Goal: Check status: Check status

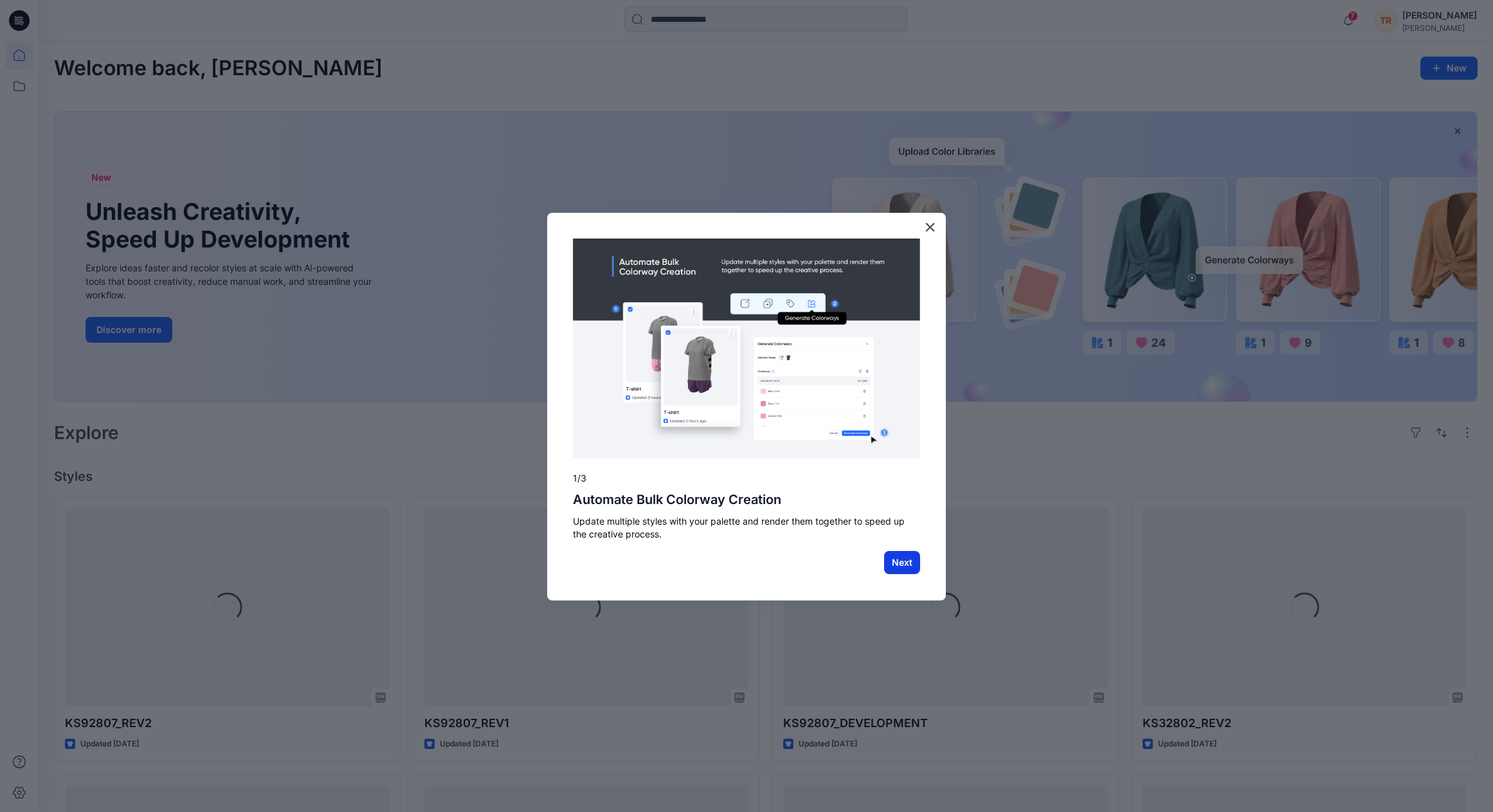
click at [902, 565] on button "Next" at bounding box center [902, 563] width 36 height 23
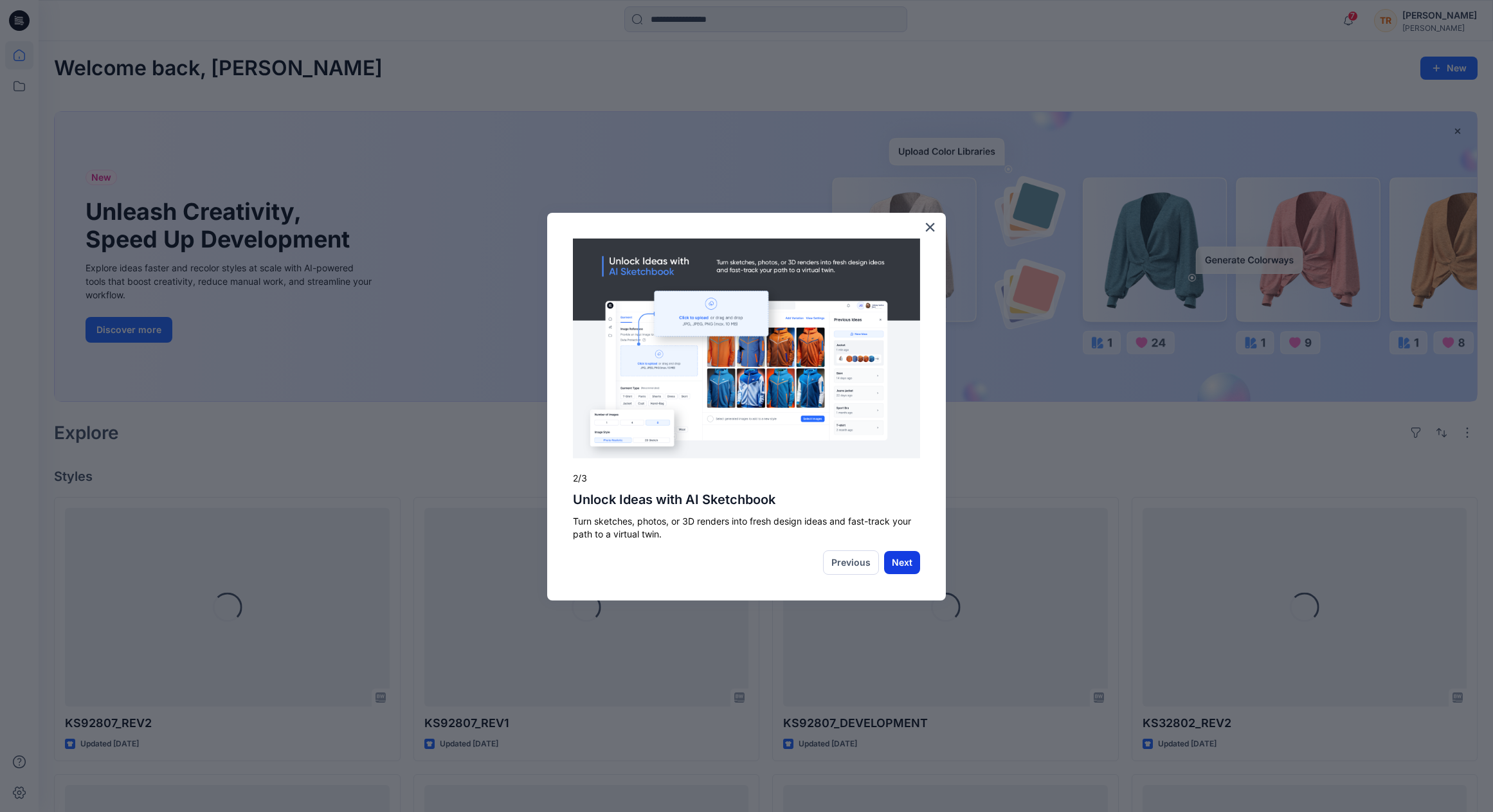
click at [900, 561] on button "Next" at bounding box center [902, 563] width 36 height 23
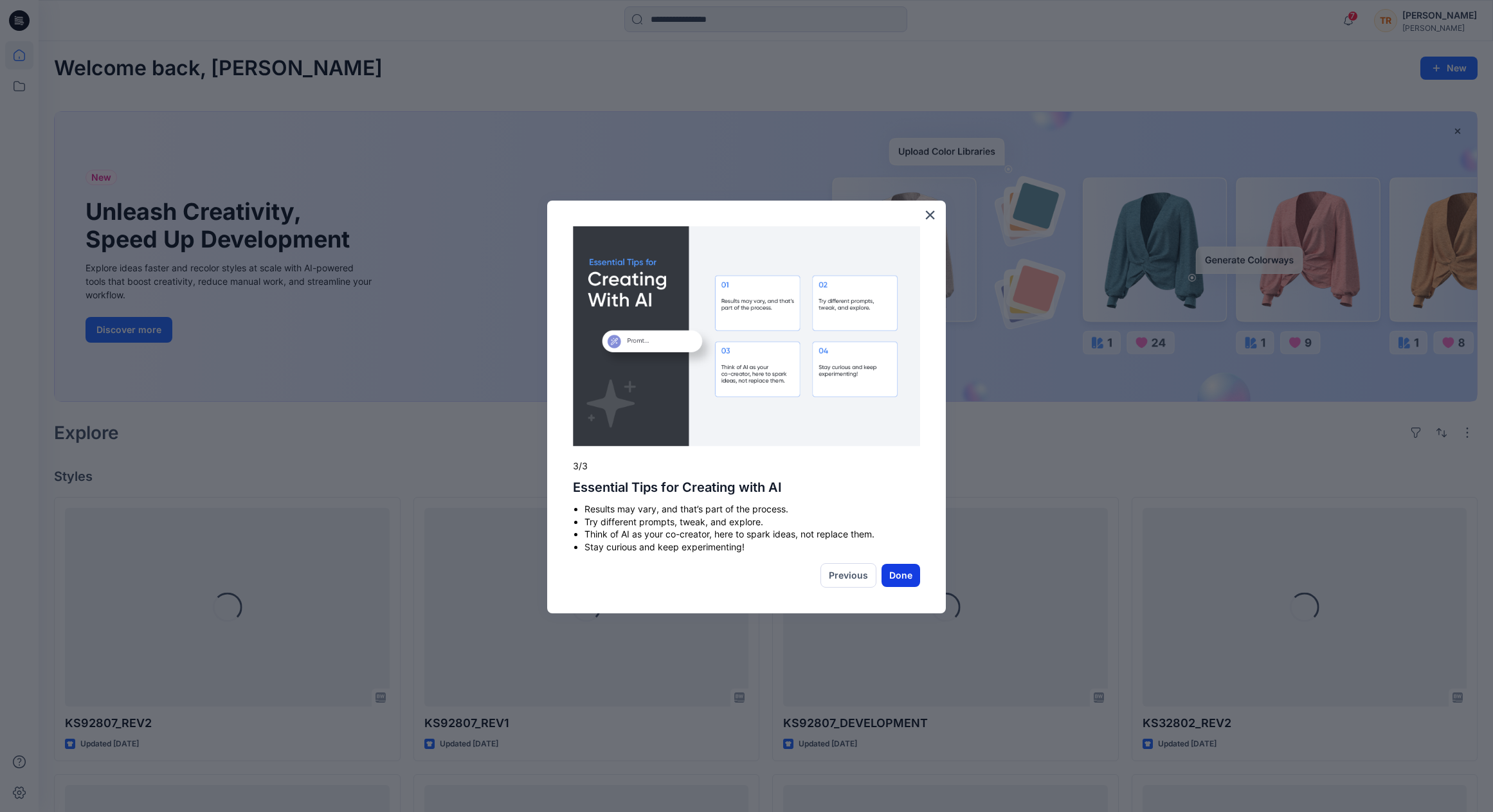
click at [902, 576] on button "Done" at bounding box center [901, 576] width 39 height 23
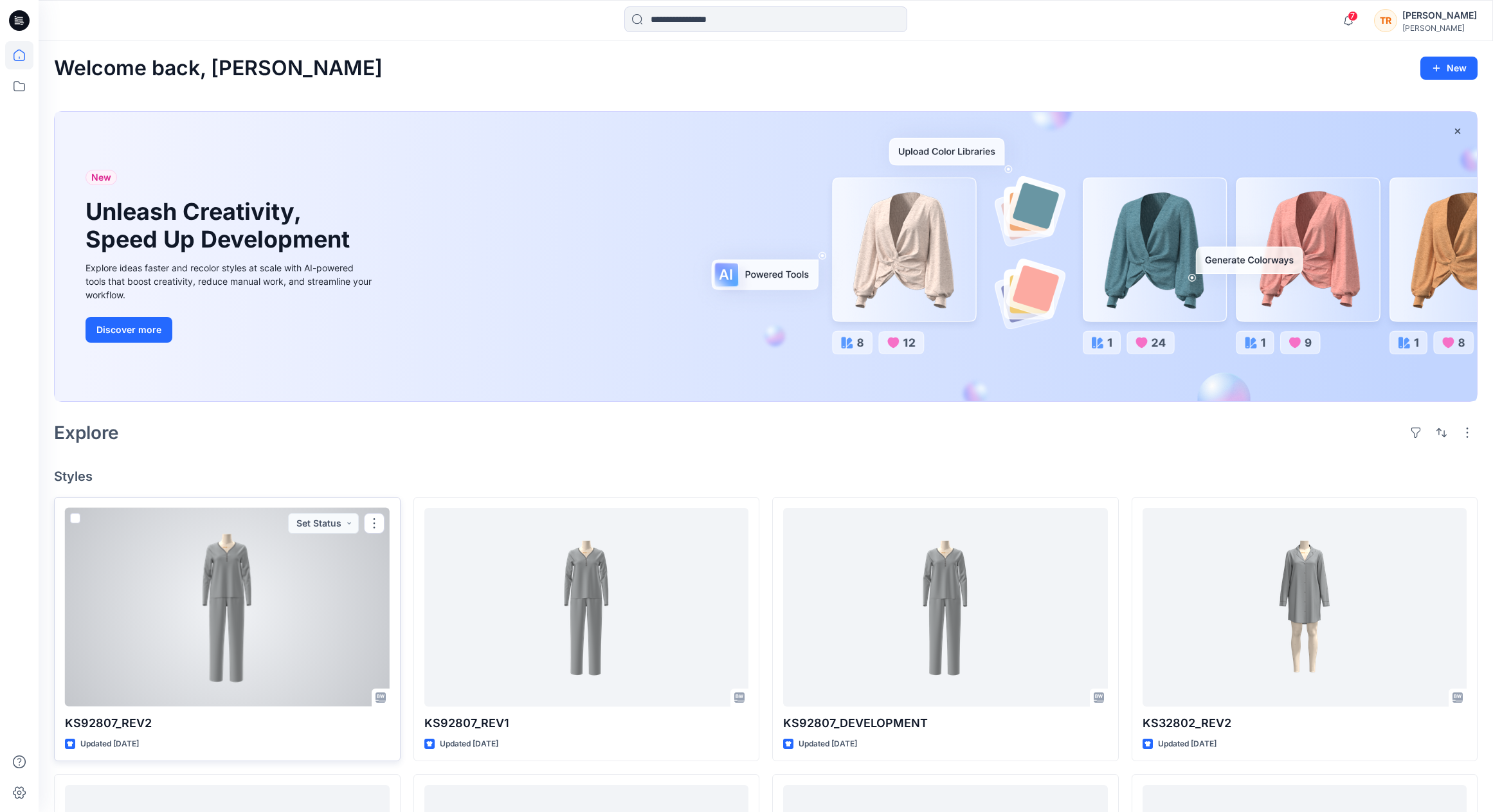
click at [259, 617] on div at bounding box center [227, 607] width 325 height 198
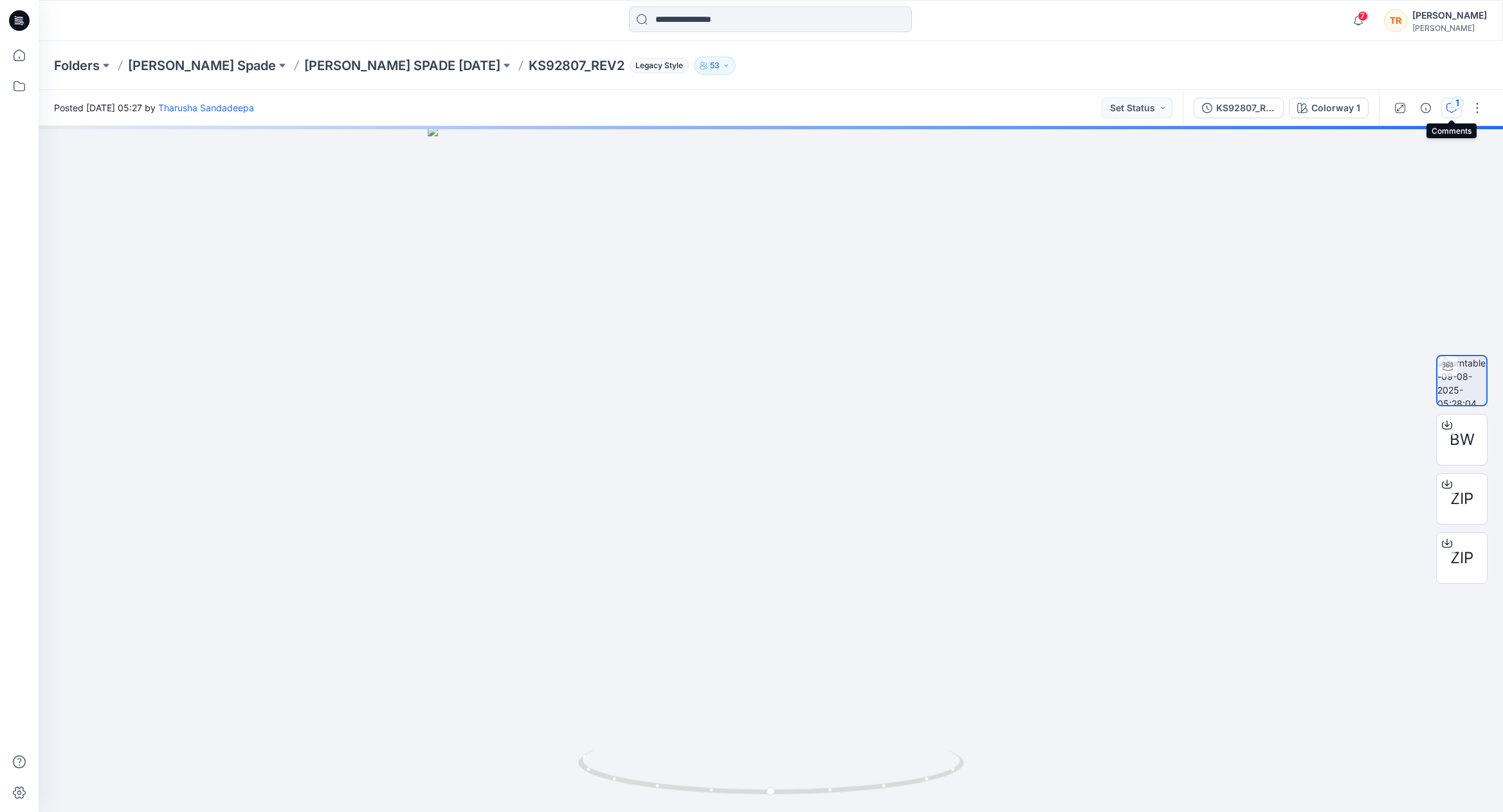
click at [1451, 108] on icon "button" at bounding box center [1452, 108] width 11 height 11
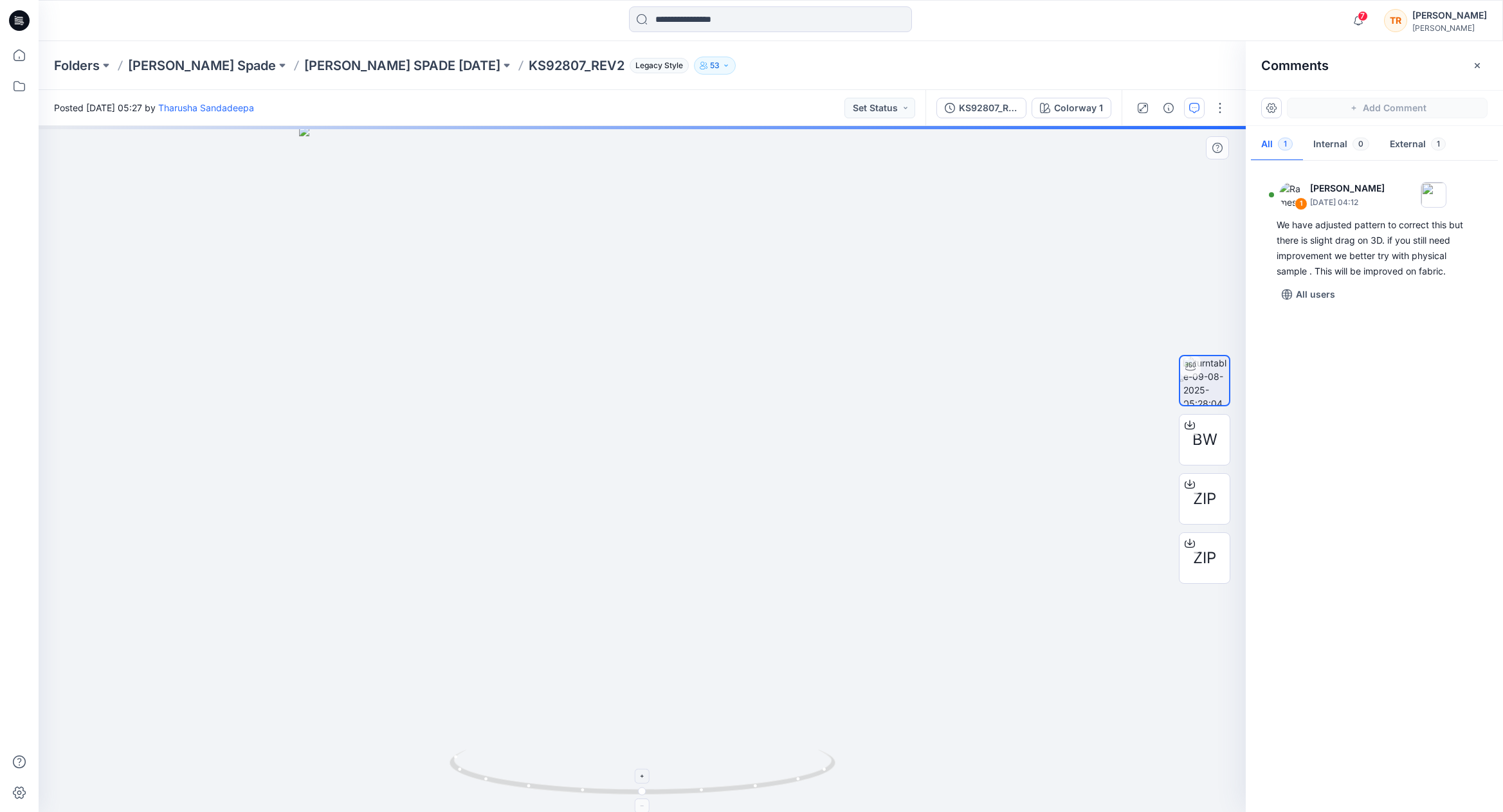
click at [514, 776] on icon at bounding box center [644, 774] width 390 height 49
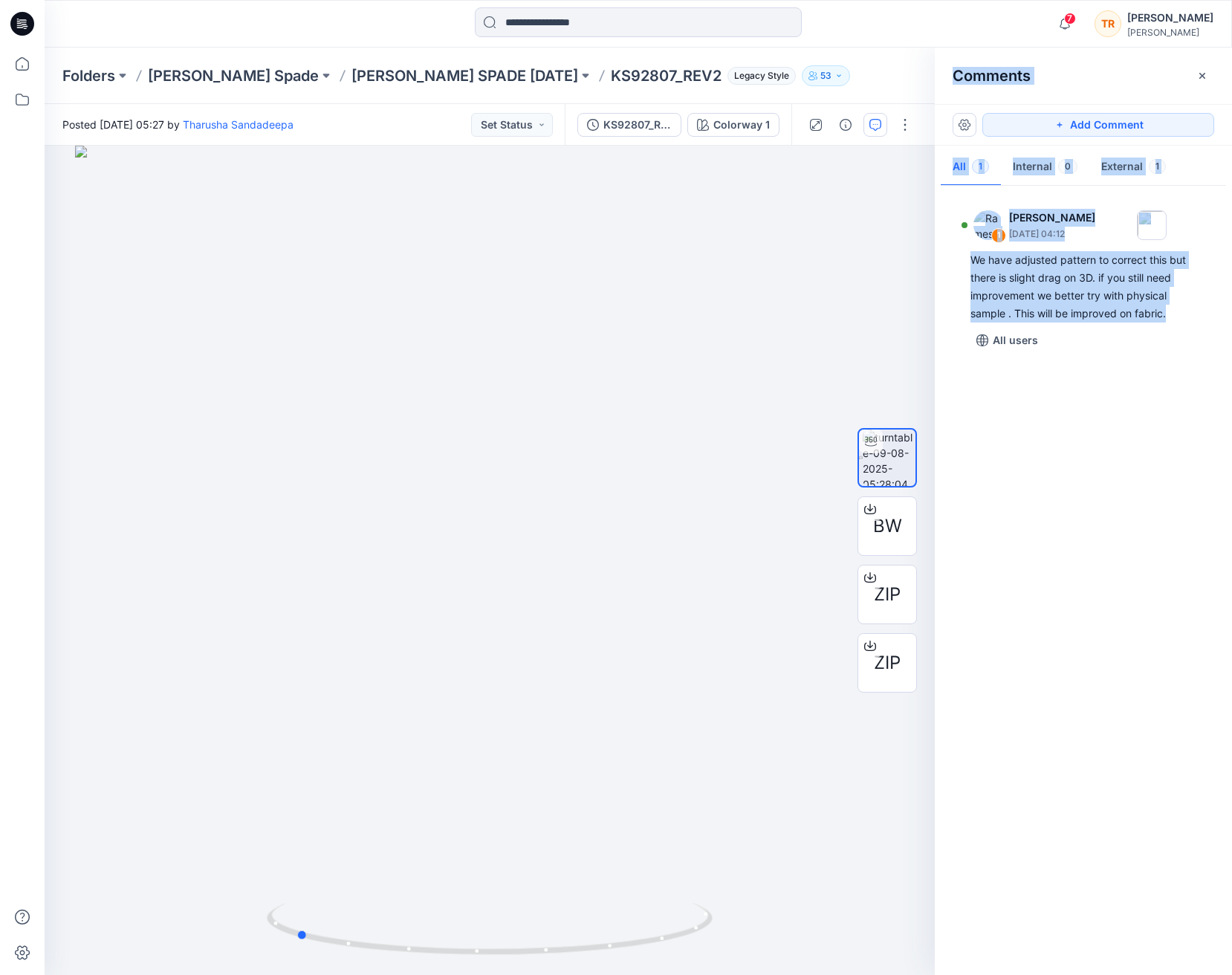
drag, startPoint x: 703, startPoint y: 928, endPoint x: 948, endPoint y: 765, distance: 294.3
click at [952, 764] on div "BW ZIP ZIP Colorway 1 Loading... Material Properties Loading... 2 Comments Add …" at bounding box center [638, 560] width 1187 height 830
click at [753, 826] on div at bounding box center [490, 560] width 891 height 830
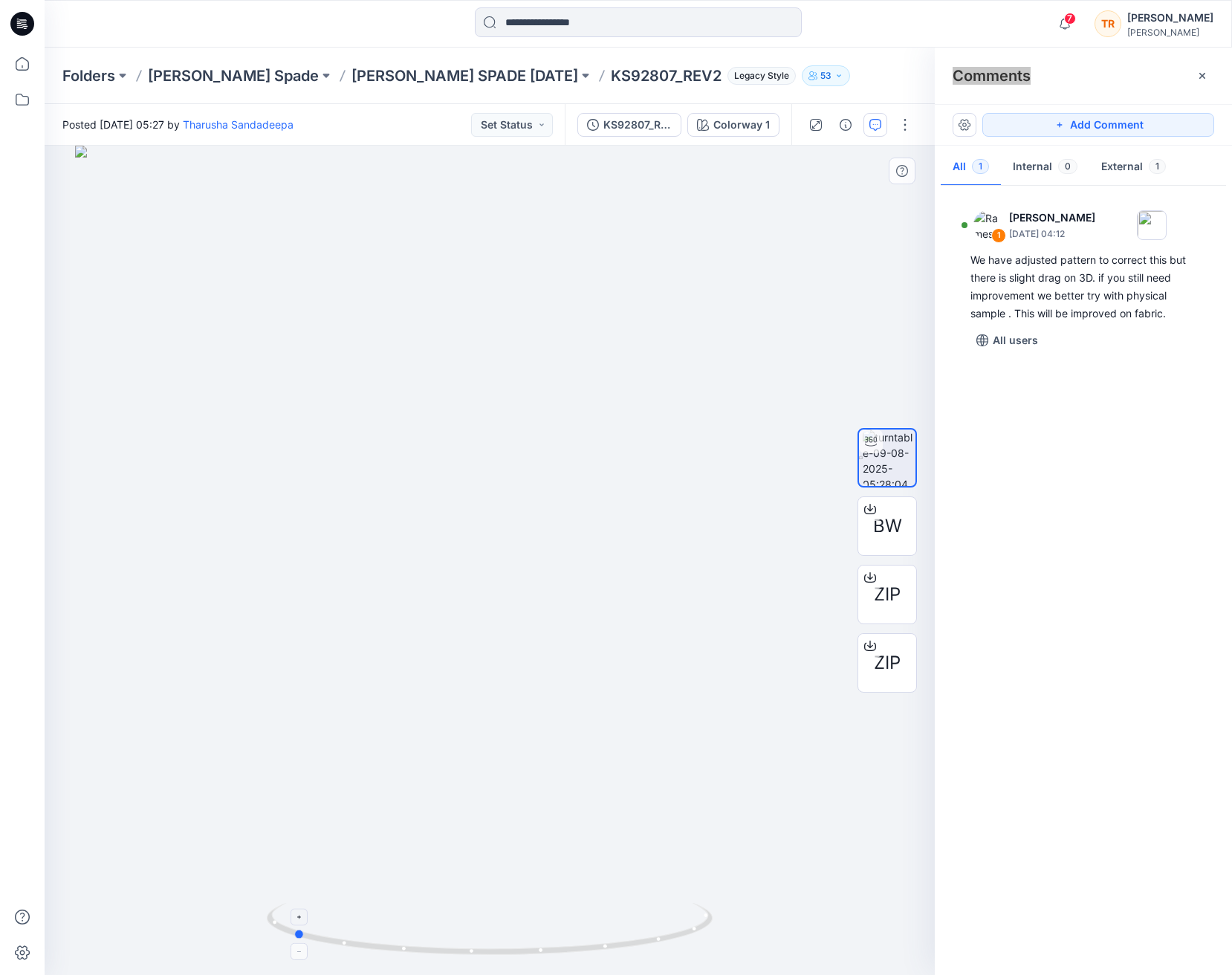
drag, startPoint x: 1162, startPoint y: 772, endPoint x: 680, endPoint y: 926, distance: 506.0
click at [680, 926] on icon at bounding box center [491, 931] width 450 height 56
drag, startPoint x: 687, startPoint y: 938, endPoint x: 501, endPoint y: 948, distance: 186.3
click at [490, 938] on icon at bounding box center [491, 931] width 450 height 56
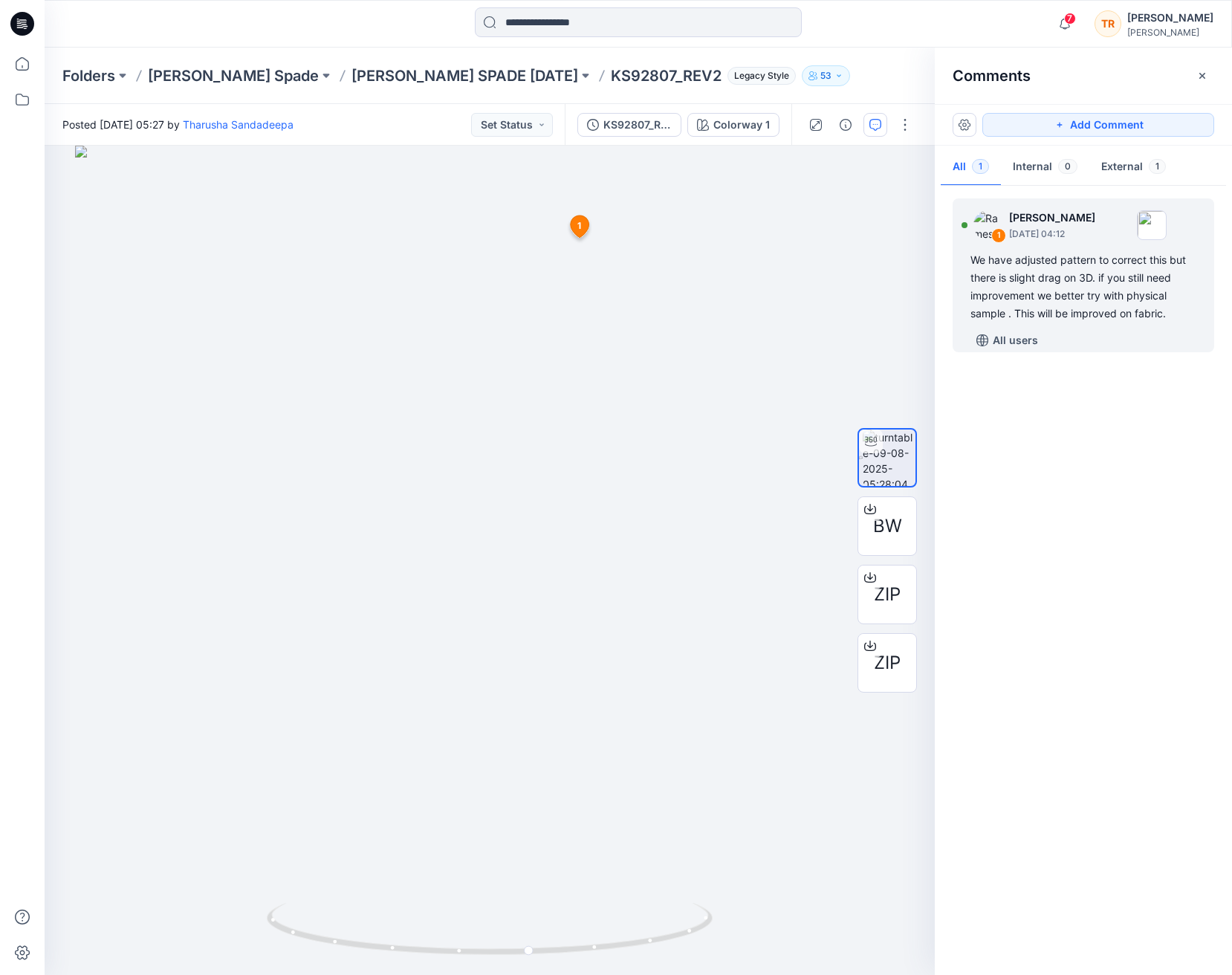
click at [745, 452] on div at bounding box center [490, 560] width 891 height 830
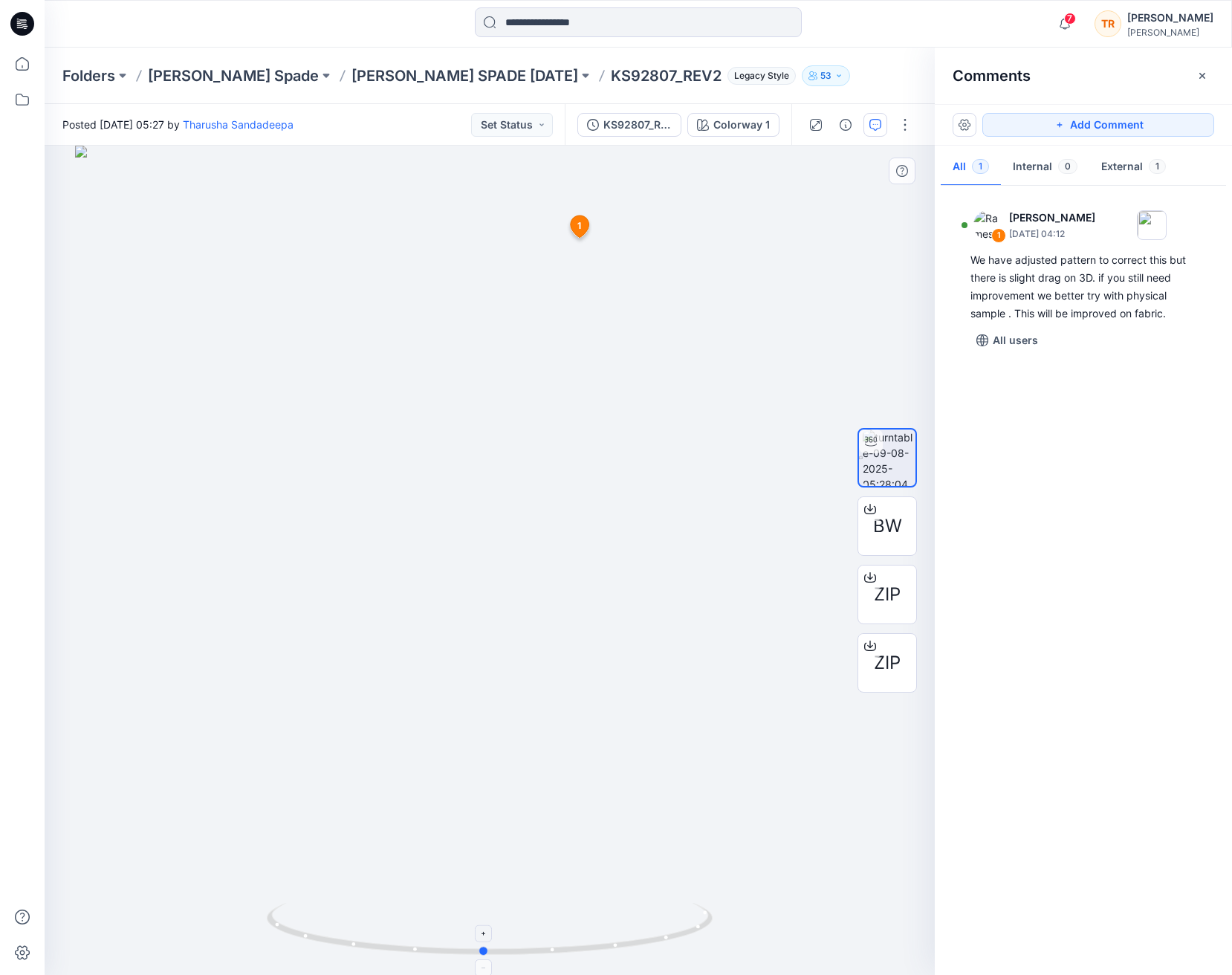
drag, startPoint x: 690, startPoint y: 927, endPoint x: 645, endPoint y: 929, distance: 45.0
click at [645, 929] on icon at bounding box center [491, 931] width 450 height 56
click at [680, 290] on div at bounding box center [490, 560] width 891 height 830
click at [478, 324] on div at bounding box center [490, 560] width 891 height 830
drag, startPoint x: 489, startPoint y: 927, endPoint x: 476, endPoint y: 912, distance: 19.8
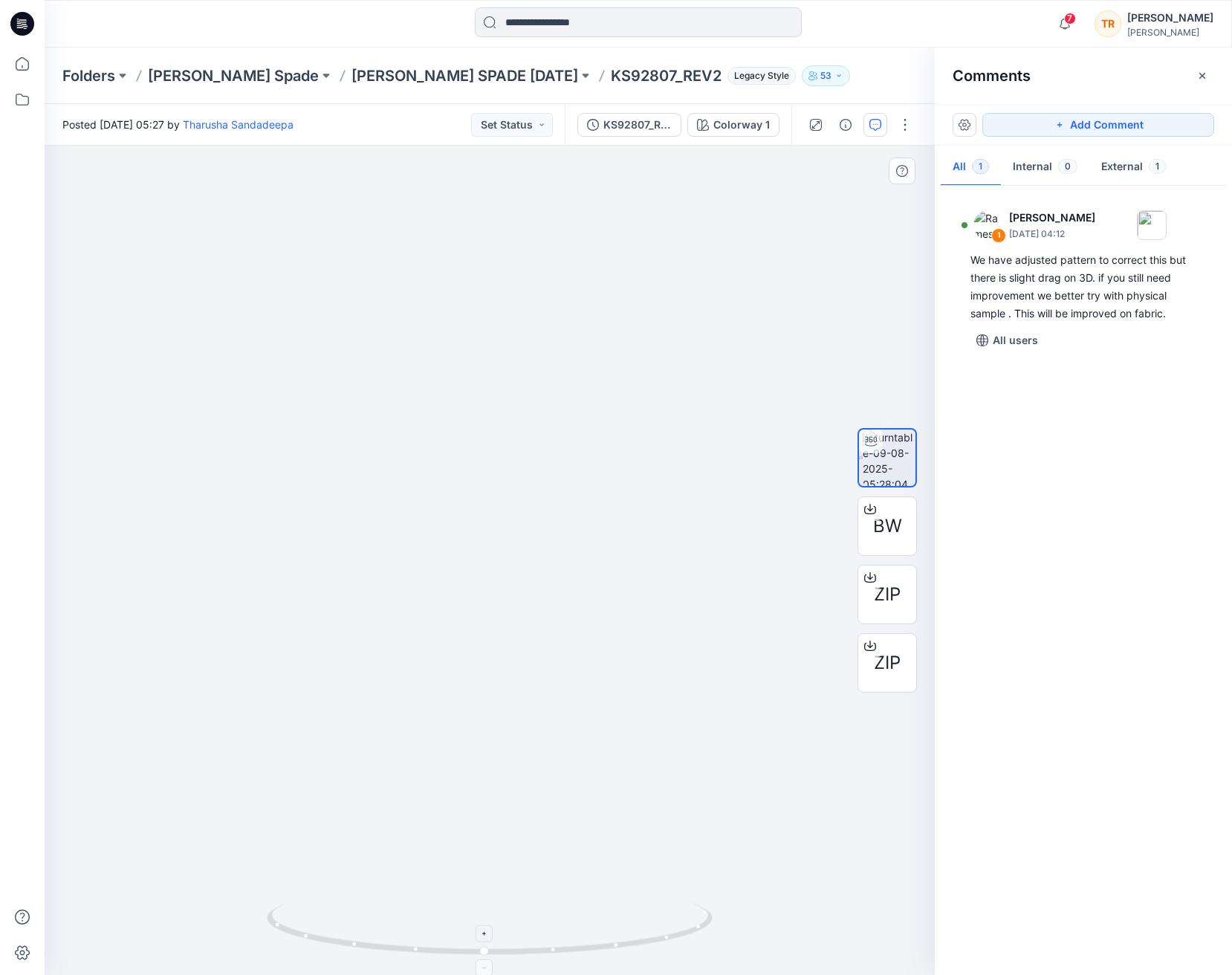
click at [479, 926] on div at bounding box center [485, 934] width 17 height 17
drag, startPoint x: 527, startPoint y: 753, endPoint x: 501, endPoint y: 859, distance: 109.1
click at [507, 895] on img at bounding box center [482, 503] width 1647 height 942
drag, startPoint x: 515, startPoint y: 378, endPoint x: 509, endPoint y: 446, distance: 68.3
click at [509, 446] on img at bounding box center [486, 529] width 1647 height 892
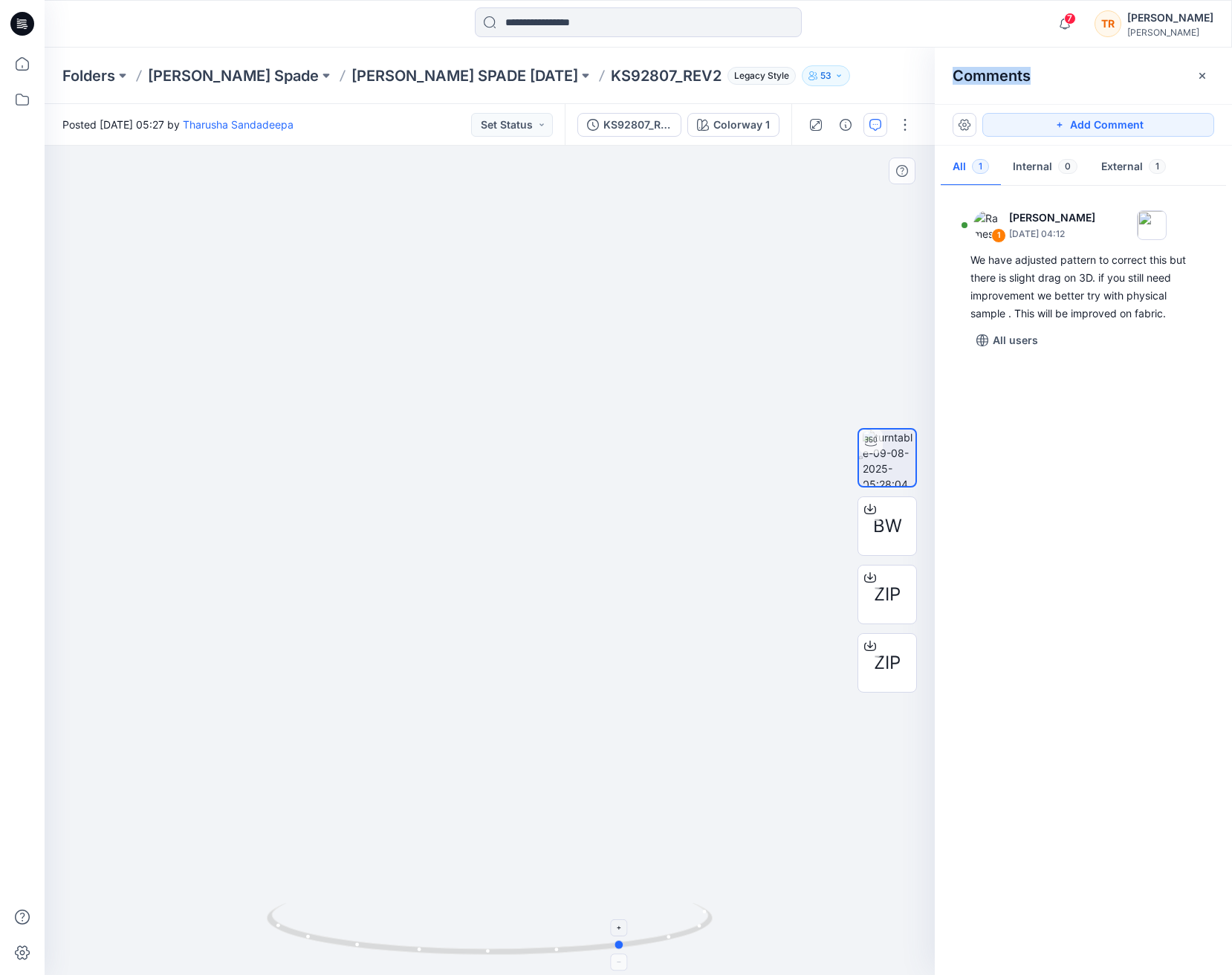
drag, startPoint x: 331, startPoint y: 944, endPoint x: 463, endPoint y: 952, distance: 132.2
click at [463, 938] on icon at bounding box center [491, 931] width 450 height 56
drag, startPoint x: 1220, startPoint y: 760, endPoint x: 449, endPoint y: 917, distance: 786.8
click at [449, 917] on icon at bounding box center [491, 931] width 450 height 56
click at [1152, 883] on div "1 [PERSON_NAME] [DATE] 04:12 We have adjusted pattern to correct this but there…" at bounding box center [1083, 577] width 297 height 775
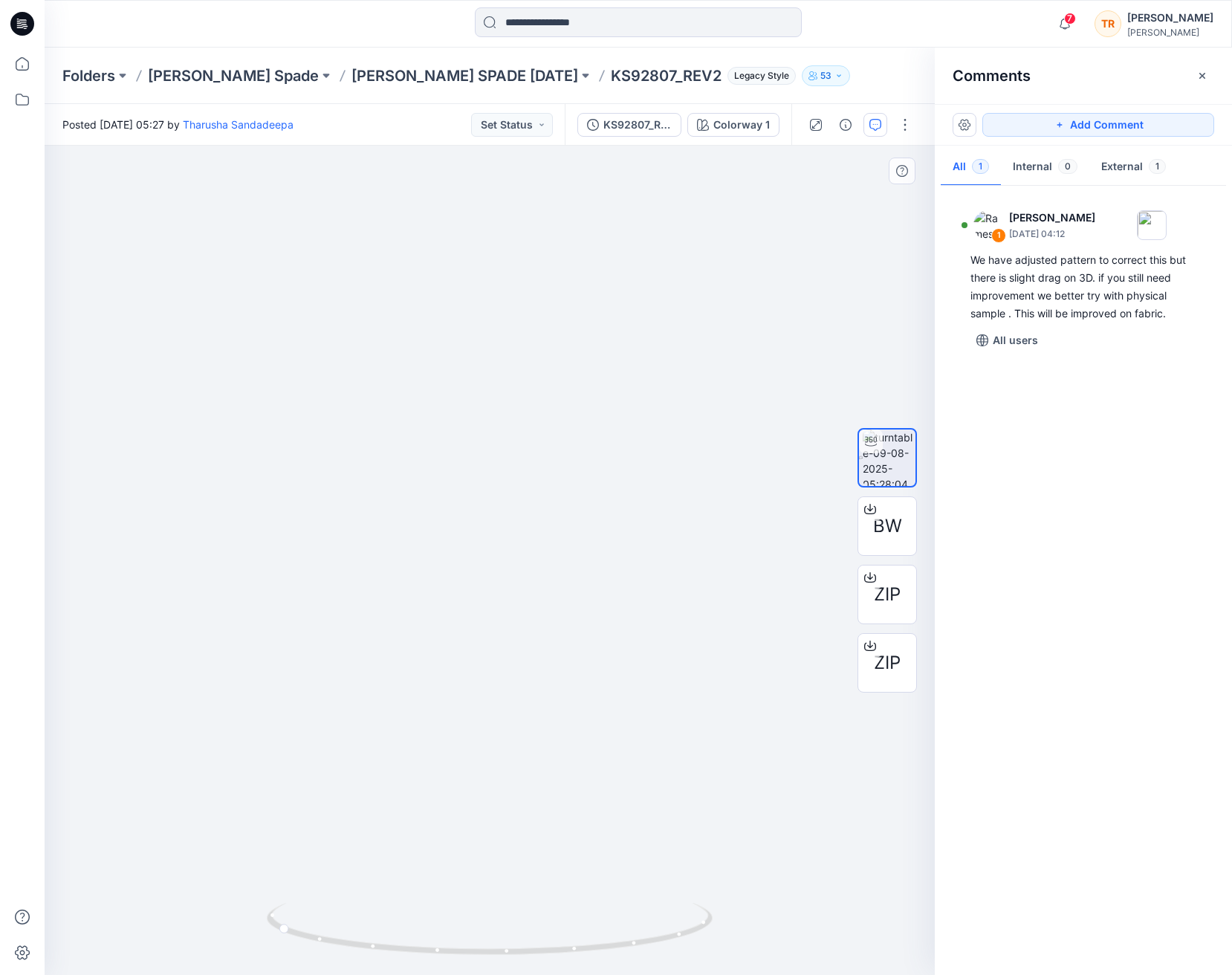
drag, startPoint x: 500, startPoint y: 757, endPoint x: 509, endPoint y: 648, distance: 109.4
click at [509, 648] on img at bounding box center [476, 439] width 1647 height 1072
drag, startPoint x: 666, startPoint y: 938, endPoint x: 432, endPoint y: 925, distance: 234.4
click at [407, 938] on icon at bounding box center [491, 931] width 450 height 56
click at [550, 776] on img at bounding box center [476, 440] width 1647 height 1070
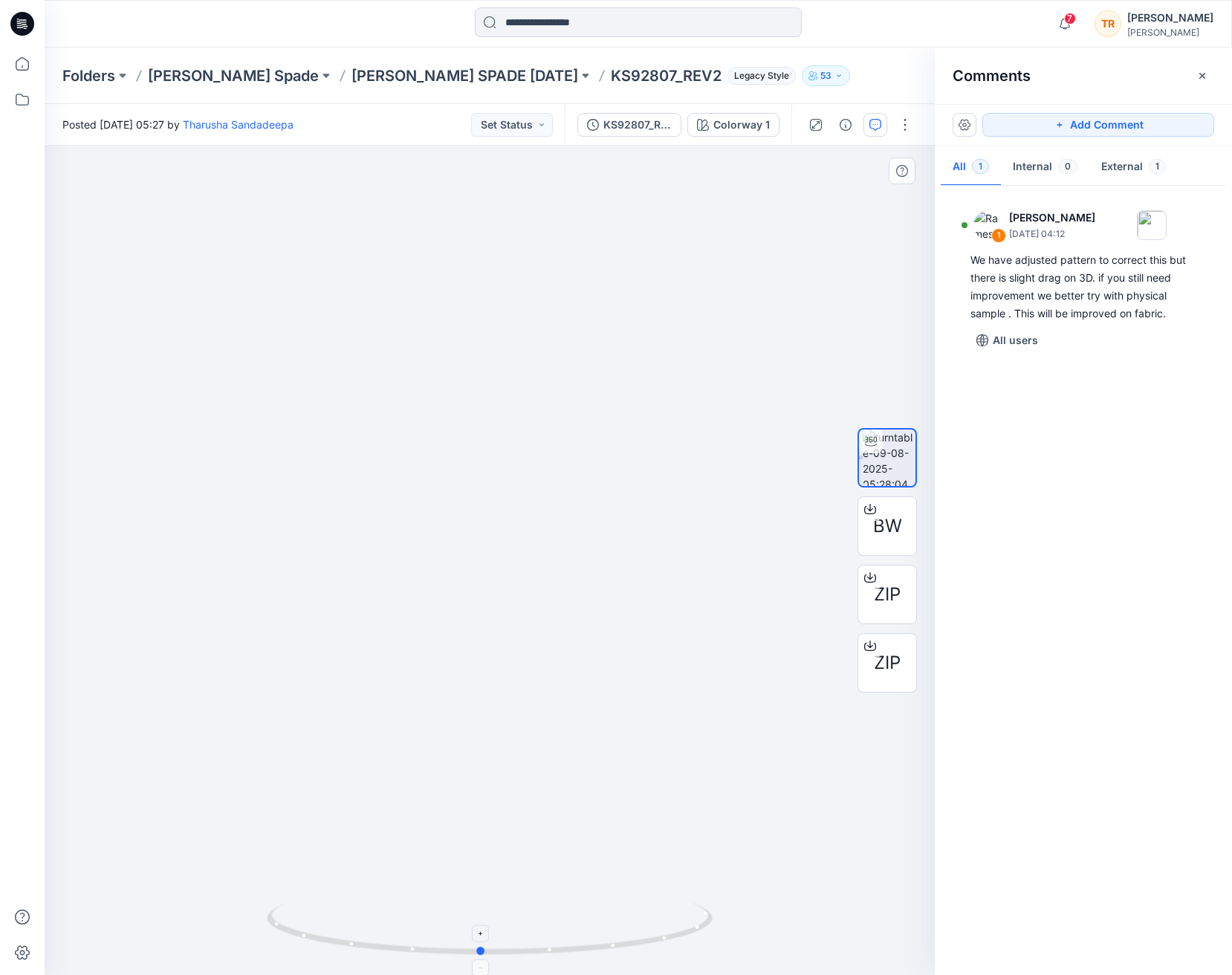
drag, startPoint x: 576, startPoint y: 948, endPoint x: 620, endPoint y: 921, distance: 51.6
click at [592, 938] on icon at bounding box center [491, 931] width 450 height 56
drag, startPoint x: 1227, startPoint y: 272, endPoint x: 442, endPoint y: 715, distance: 901.4
click at [388, 761] on img at bounding box center [473, 440] width 1647 height 1070
drag, startPoint x: 533, startPoint y: 618, endPoint x: 557, endPoint y: 822, distance: 205.4
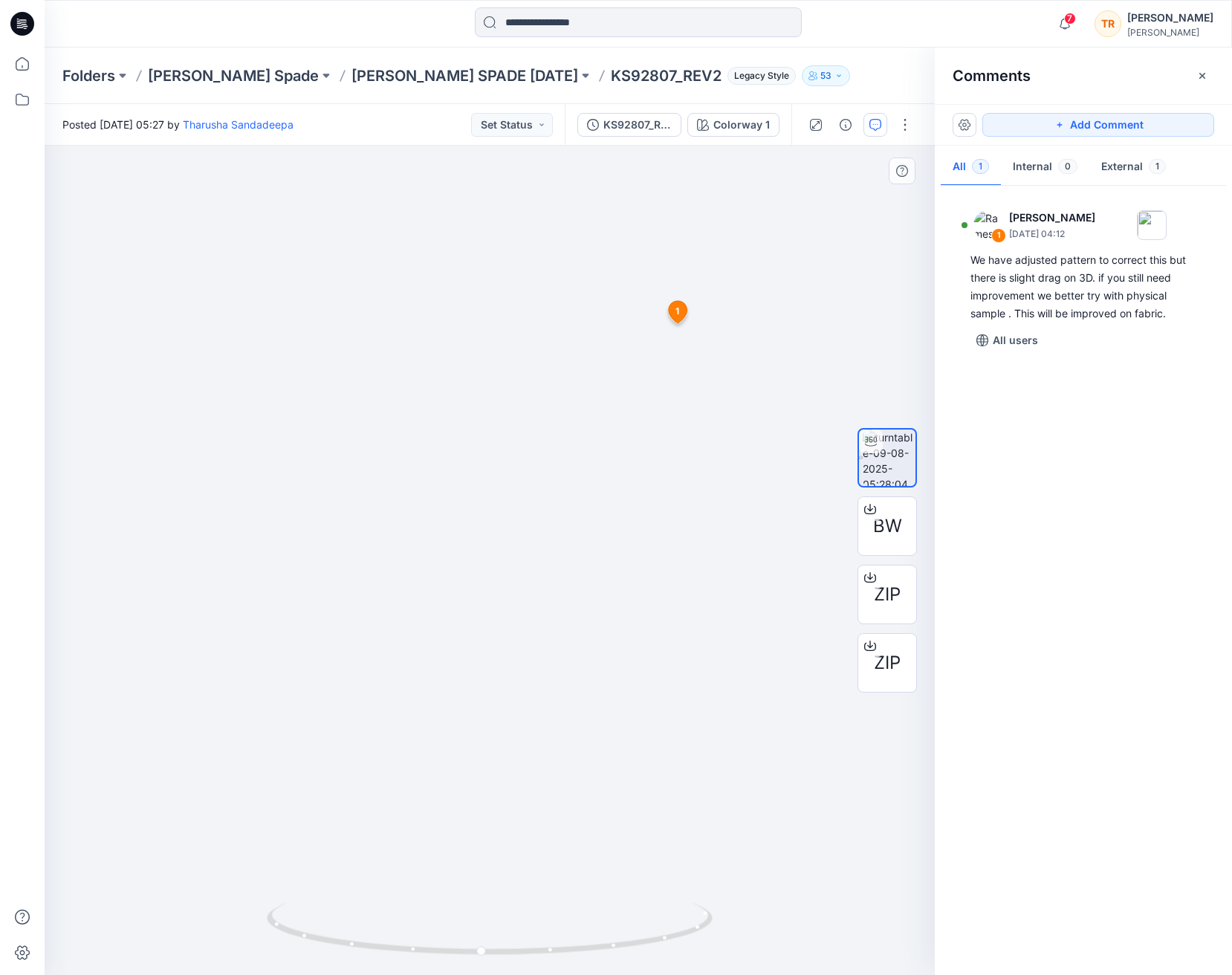
click at [557, 822] on img at bounding box center [500, 558] width 1647 height 834
drag, startPoint x: 663, startPoint y: 939, endPoint x: 612, endPoint y: 891, distance: 70.0
click at [659, 933] on icon at bounding box center [491, 931] width 450 height 56
drag, startPoint x: 513, startPoint y: 952, endPoint x: 527, endPoint y: 951, distance: 14.0
click at [529, 938] on icon at bounding box center [491, 931] width 450 height 56
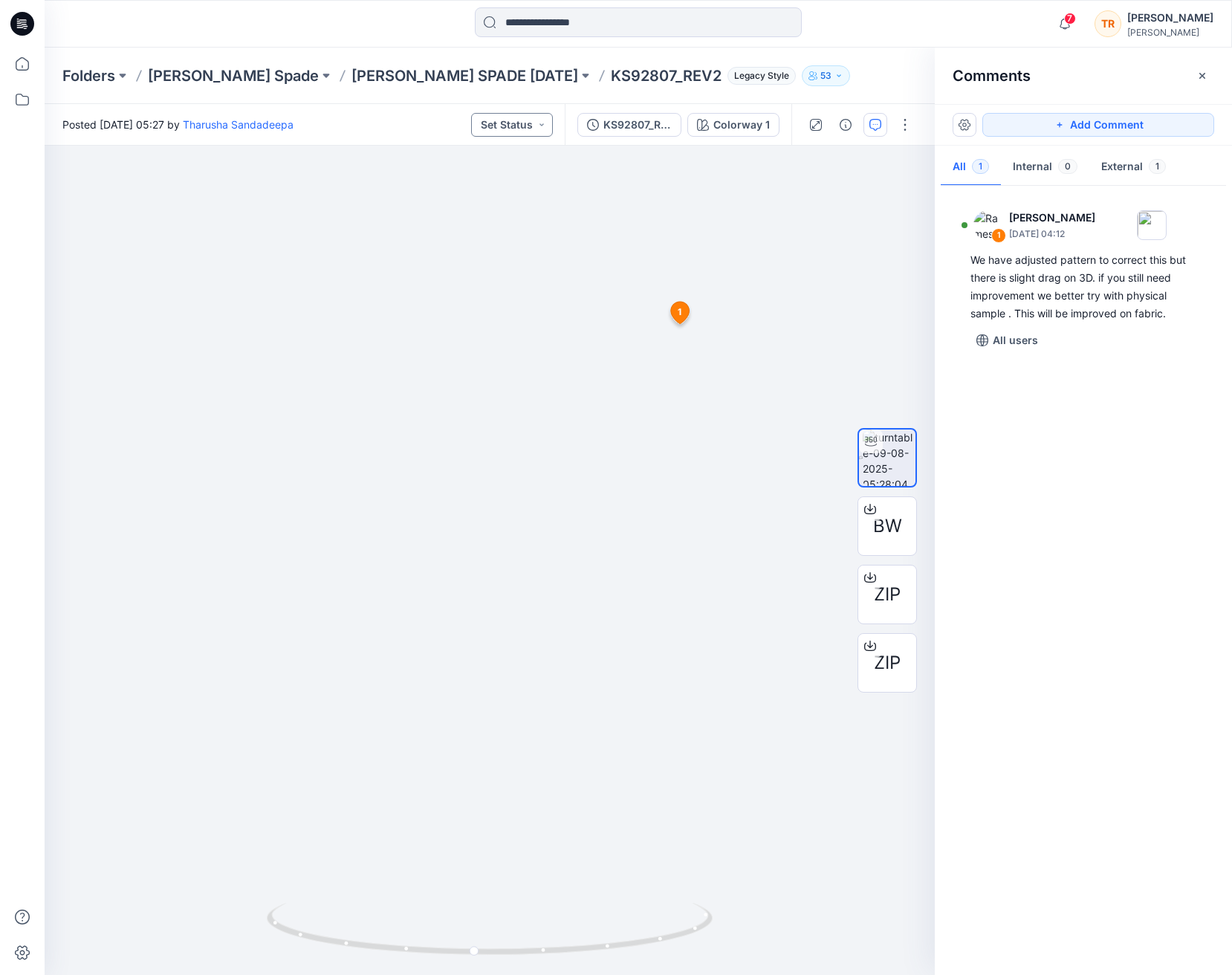
click at [539, 126] on button "Set Status" at bounding box center [512, 124] width 81 height 23
click at [484, 192] on p "Approved" at bounding box center [475, 194] width 49 height 20
click at [29, 65] on icon at bounding box center [22, 64] width 13 height 13
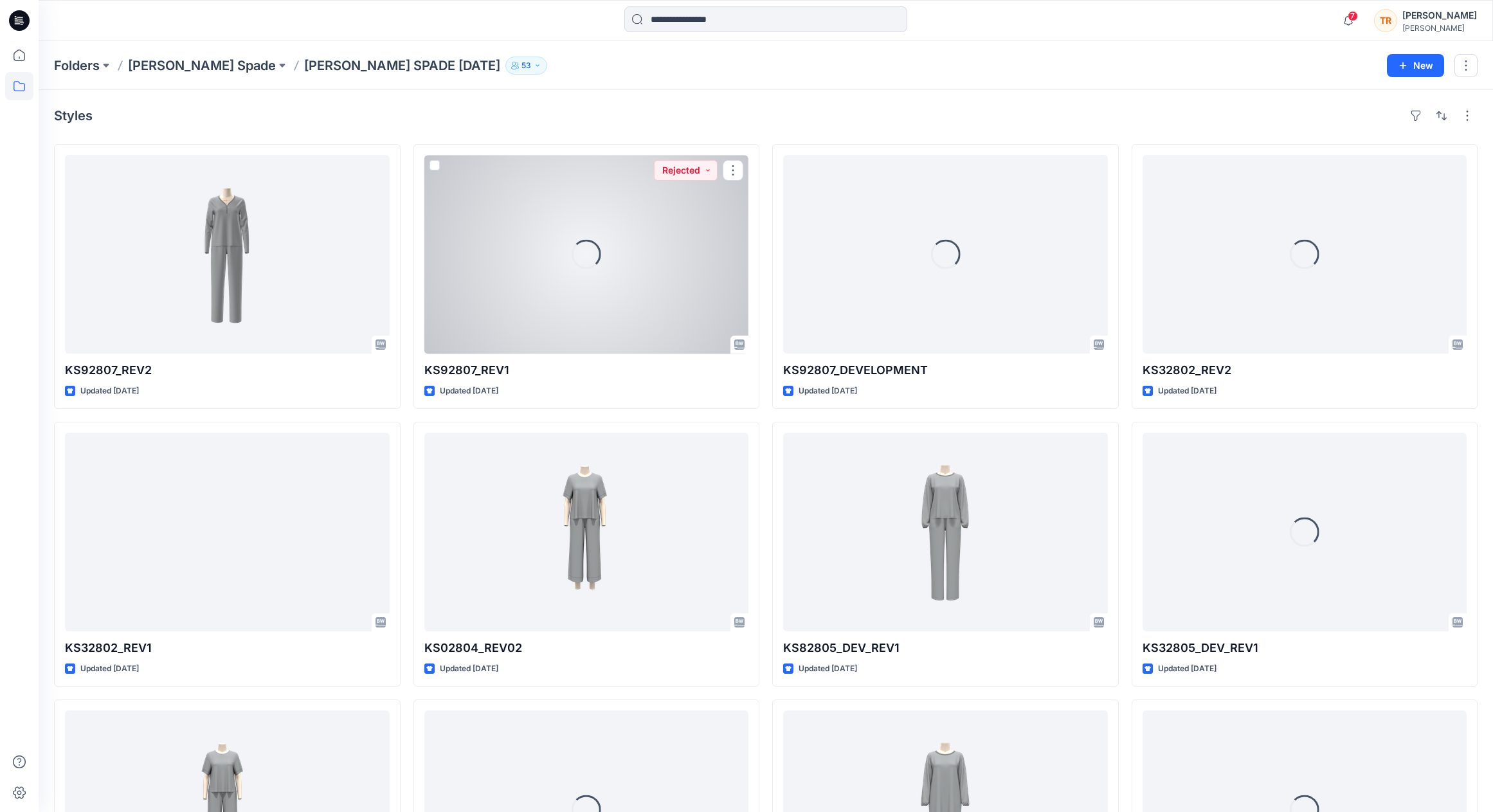
click at [638, 264] on div "Loading..." at bounding box center [586, 253] width 325 height 198
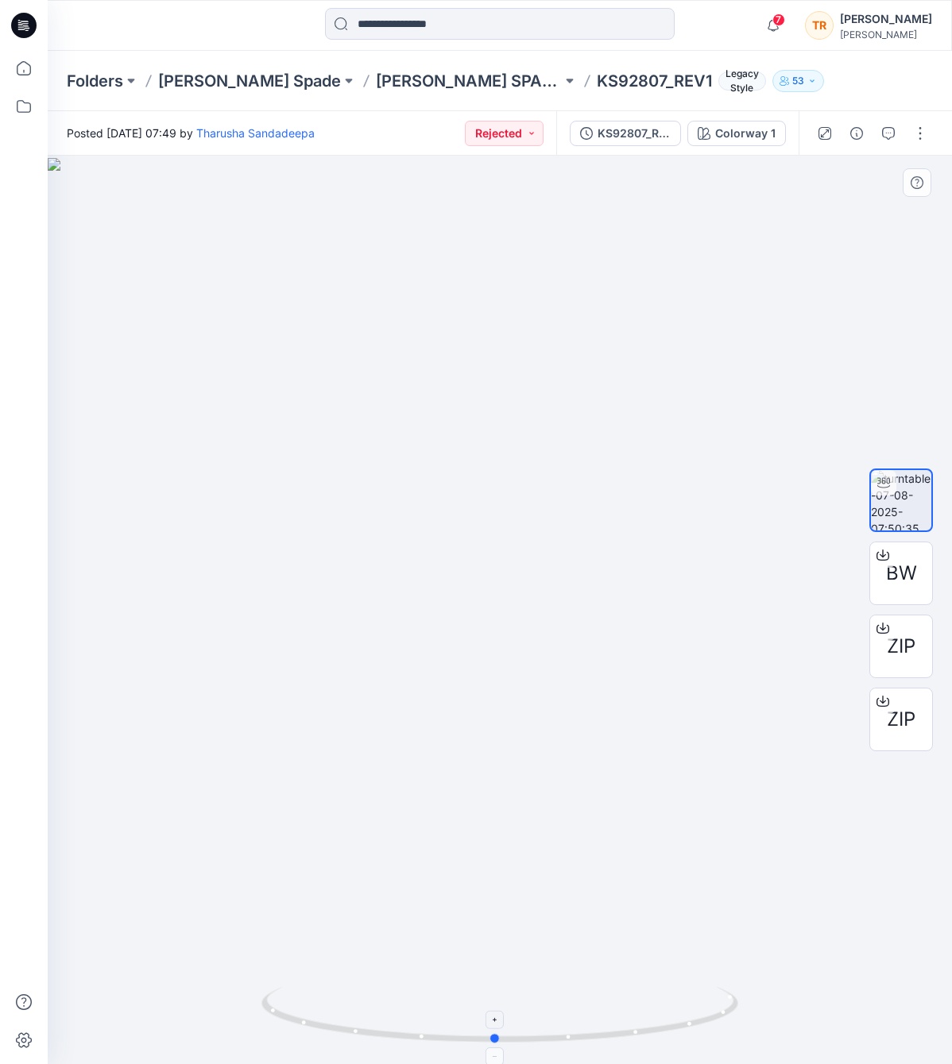
drag, startPoint x: 670, startPoint y: 1019, endPoint x: 635, endPoint y: 1001, distance: 38.7
click at [668, 999] on icon at bounding box center [501, 1017] width 481 height 60
click at [885, 134] on icon "button" at bounding box center [888, 133] width 13 height 13
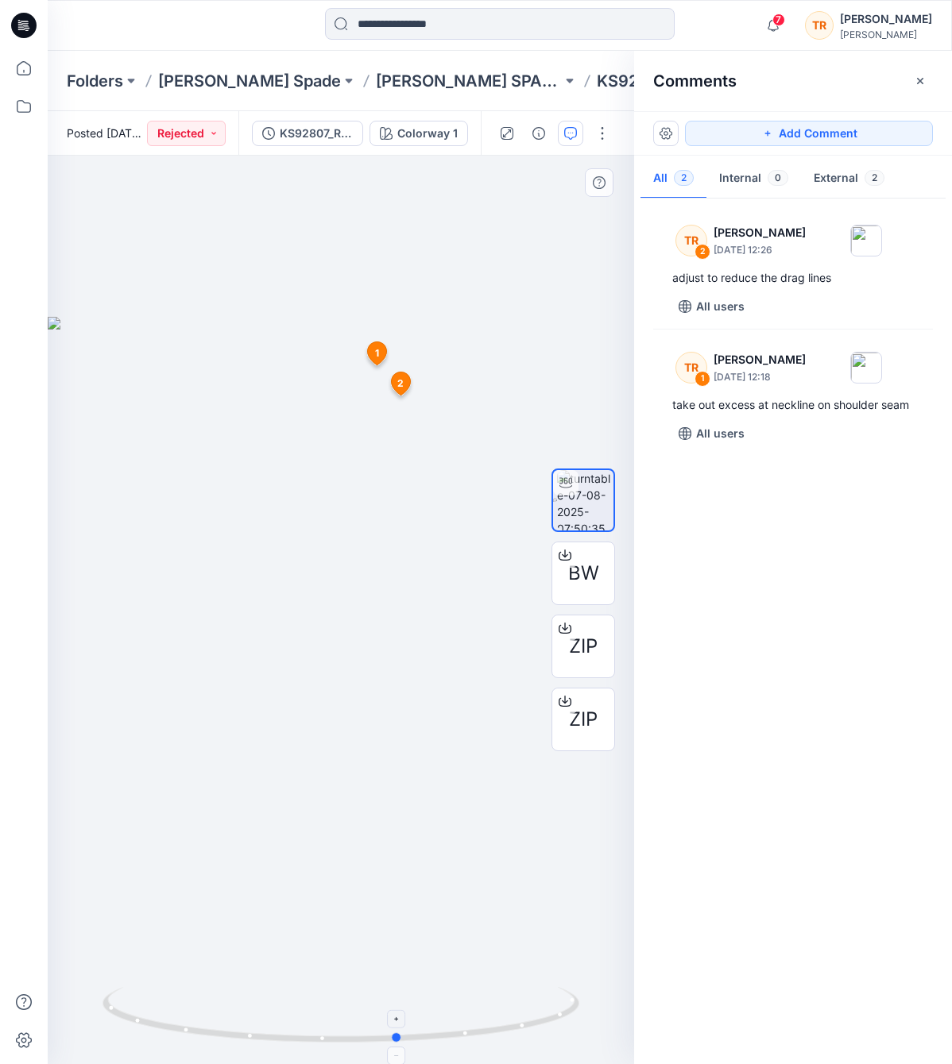
drag, startPoint x: 564, startPoint y: 1005, endPoint x: 152, endPoint y: 1041, distance: 413.9
click at [156, 1002] on icon at bounding box center [342, 1017] width 481 height 60
click at [919, 82] on icon "button" at bounding box center [920, 80] width 6 height 6
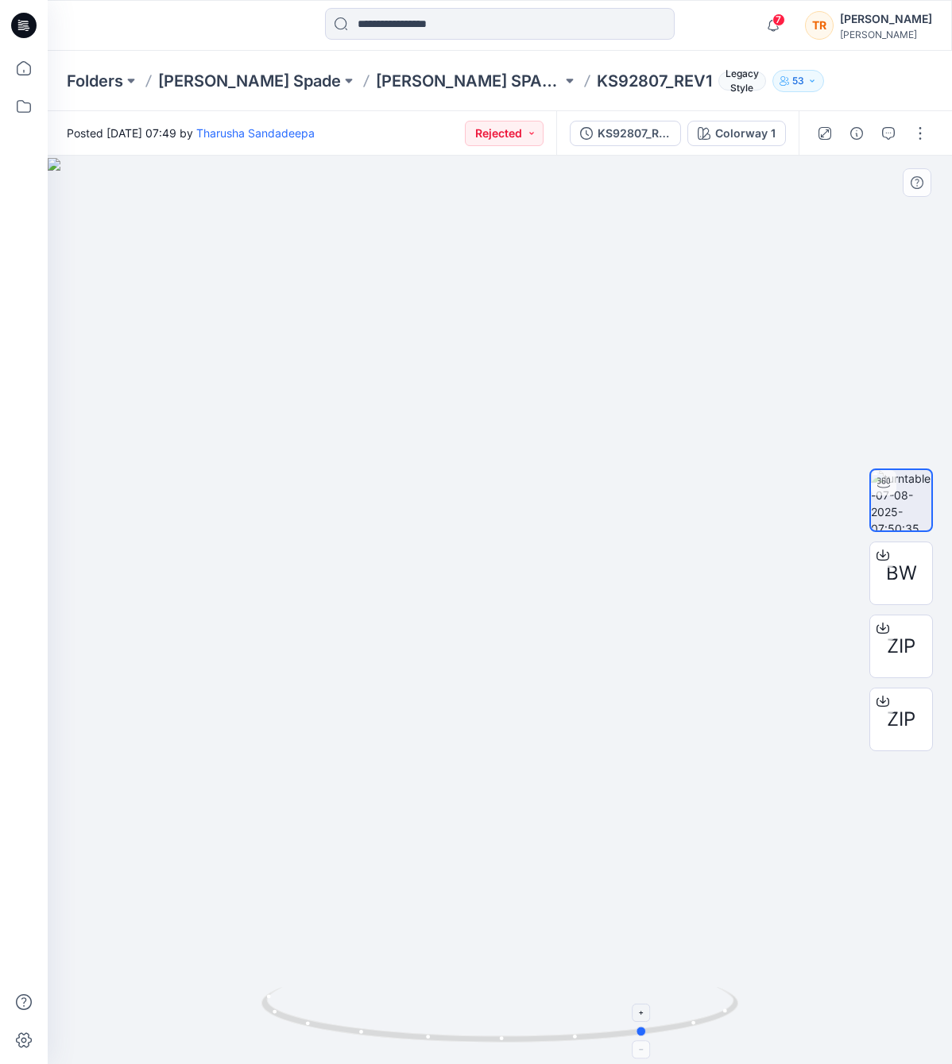
drag, startPoint x: 319, startPoint y: 1029, endPoint x: 409, endPoint y: 1019, distance: 91.1
click at [415, 1002] on icon at bounding box center [501, 1017] width 481 height 60
drag, startPoint x: 307, startPoint y: 1010, endPoint x: 384, endPoint y: 1010, distance: 76.3
click at [384, 1002] on icon at bounding box center [501, 1017] width 481 height 60
click at [491, 982] on div at bounding box center [500, 610] width 904 height 909
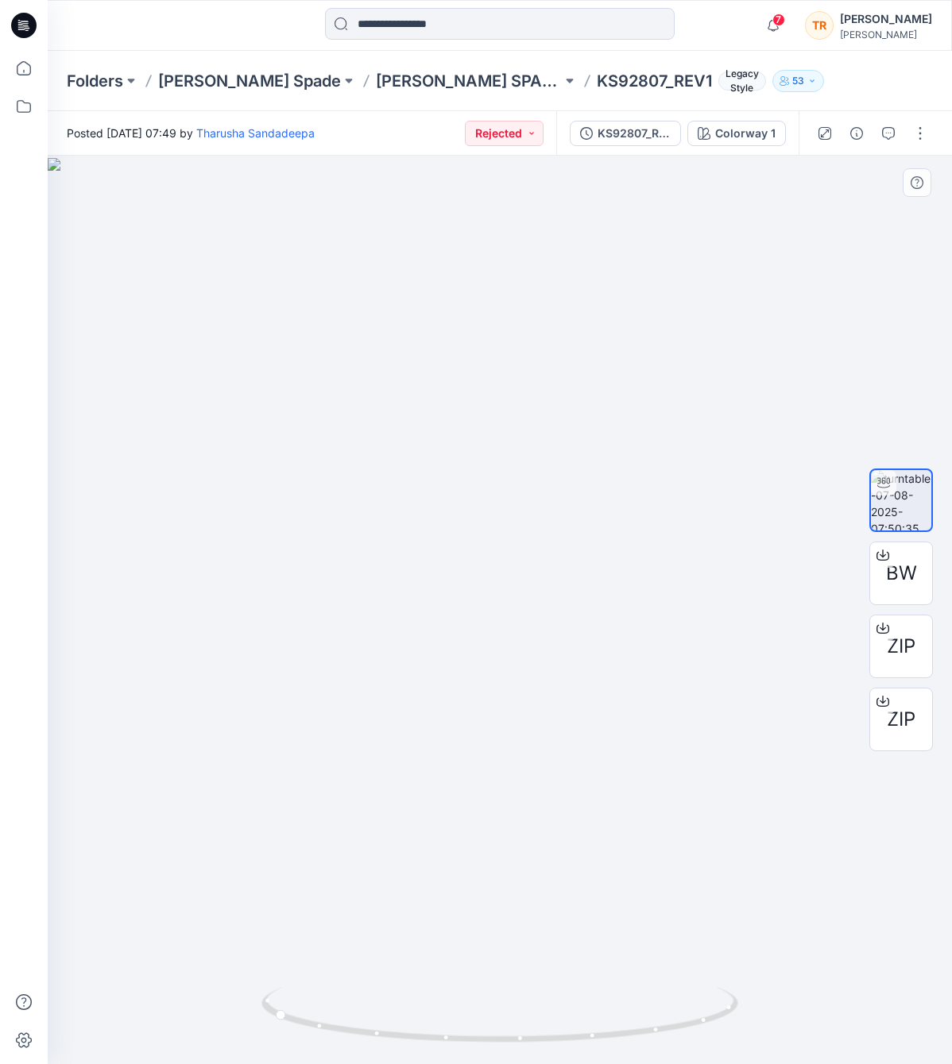
click at [477, 983] on div at bounding box center [500, 610] width 904 height 909
drag, startPoint x: 481, startPoint y: 895, endPoint x: 449, endPoint y: 944, distance: 58.4
click at [493, 938] on div at bounding box center [500, 610] width 904 height 909
drag, startPoint x: 290, startPoint y: 1002, endPoint x: 292, endPoint y: 971, distance: 31.9
click at [282, 995] on icon at bounding box center [501, 1017] width 481 height 60
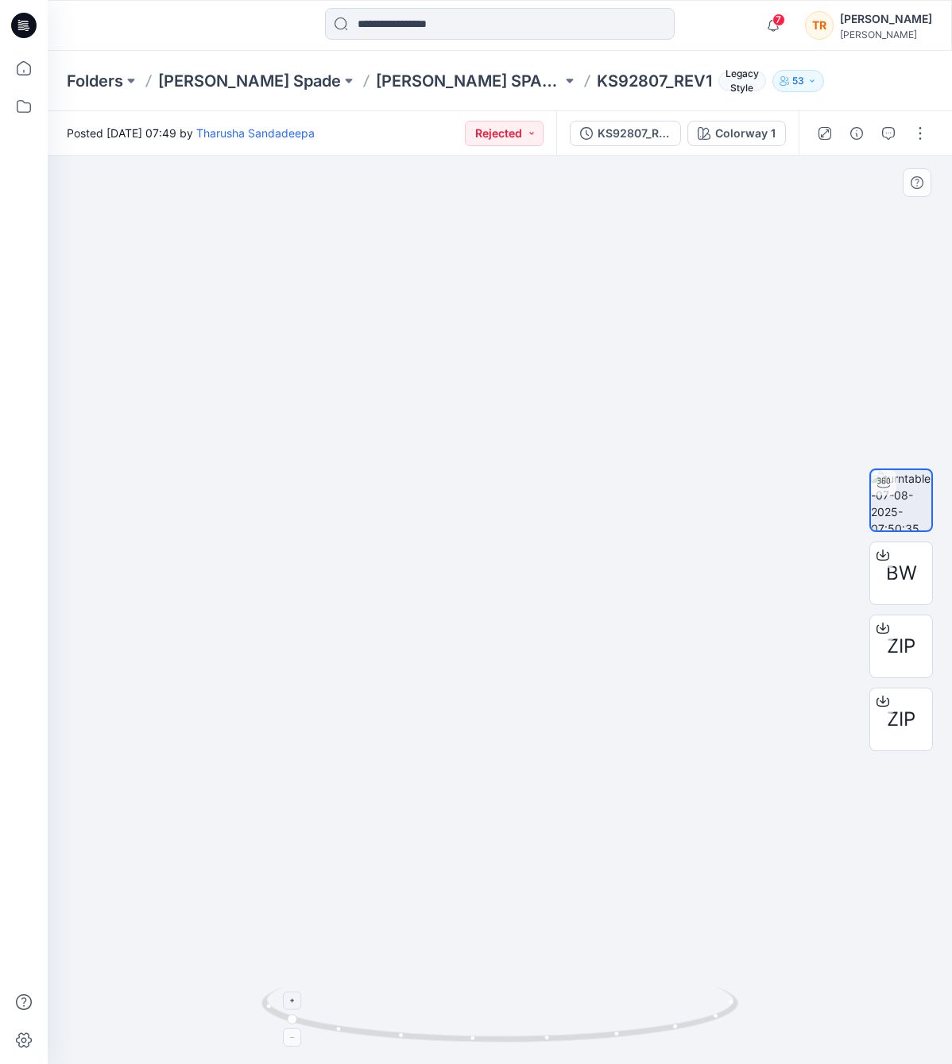
drag, startPoint x: 402, startPoint y: 915, endPoint x: 401, endPoint y: 1000, distance: 85.0
click at [403, 983] on img at bounding box center [499, 336] width 2005 height 1457
drag, startPoint x: 364, startPoint y: 807, endPoint x: 355, endPoint y: 948, distance: 141.7
click at [371, 1002] on div at bounding box center [500, 610] width 904 height 909
drag, startPoint x: 350, startPoint y: 801, endPoint x: 321, endPoint y: 921, distance: 123.3
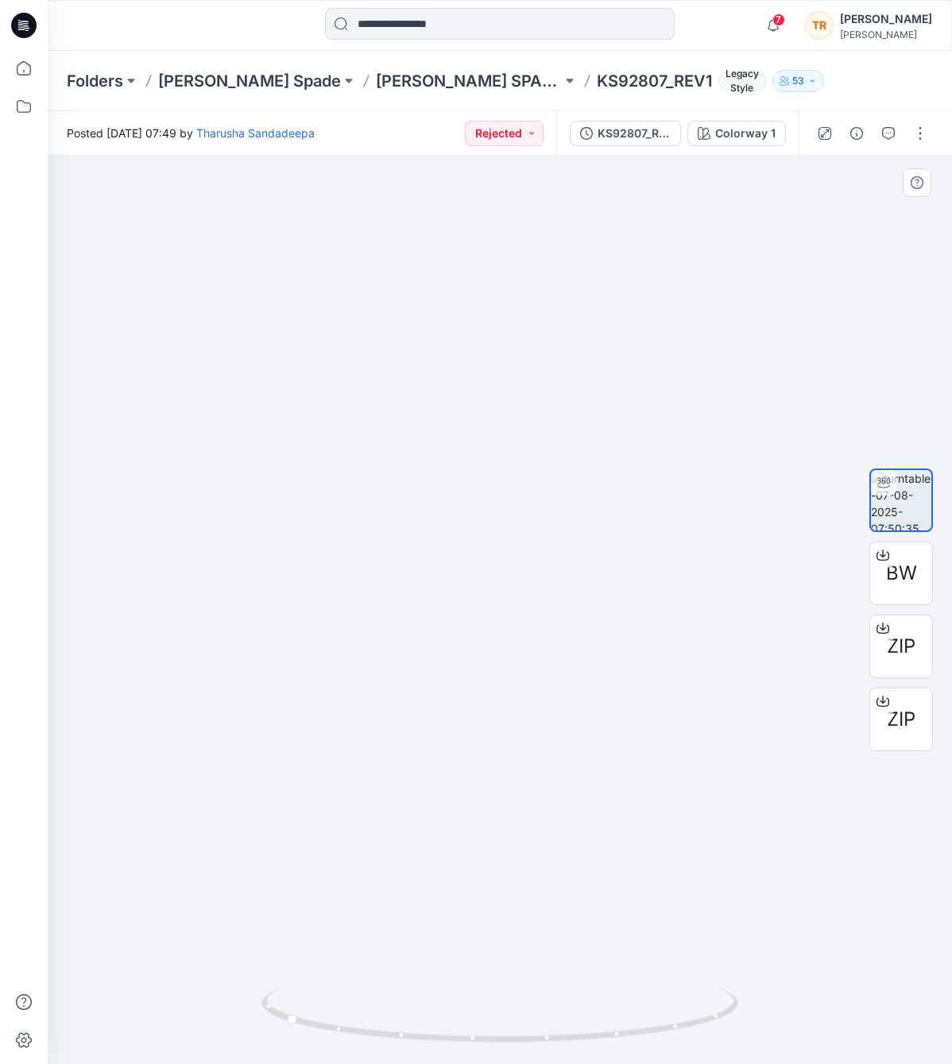
click at [326, 921] on img at bounding box center [486, 610] width 2005 height 909
drag, startPoint x: 348, startPoint y: 1030, endPoint x: 568, endPoint y: 1001, distance: 222.0
click at [581, 998] on icon at bounding box center [501, 1017] width 481 height 60
click at [518, 1002] on img at bounding box center [499, 1025] width 477 height 77
click at [517, 1002] on icon at bounding box center [518, 1058] width 10 height 10
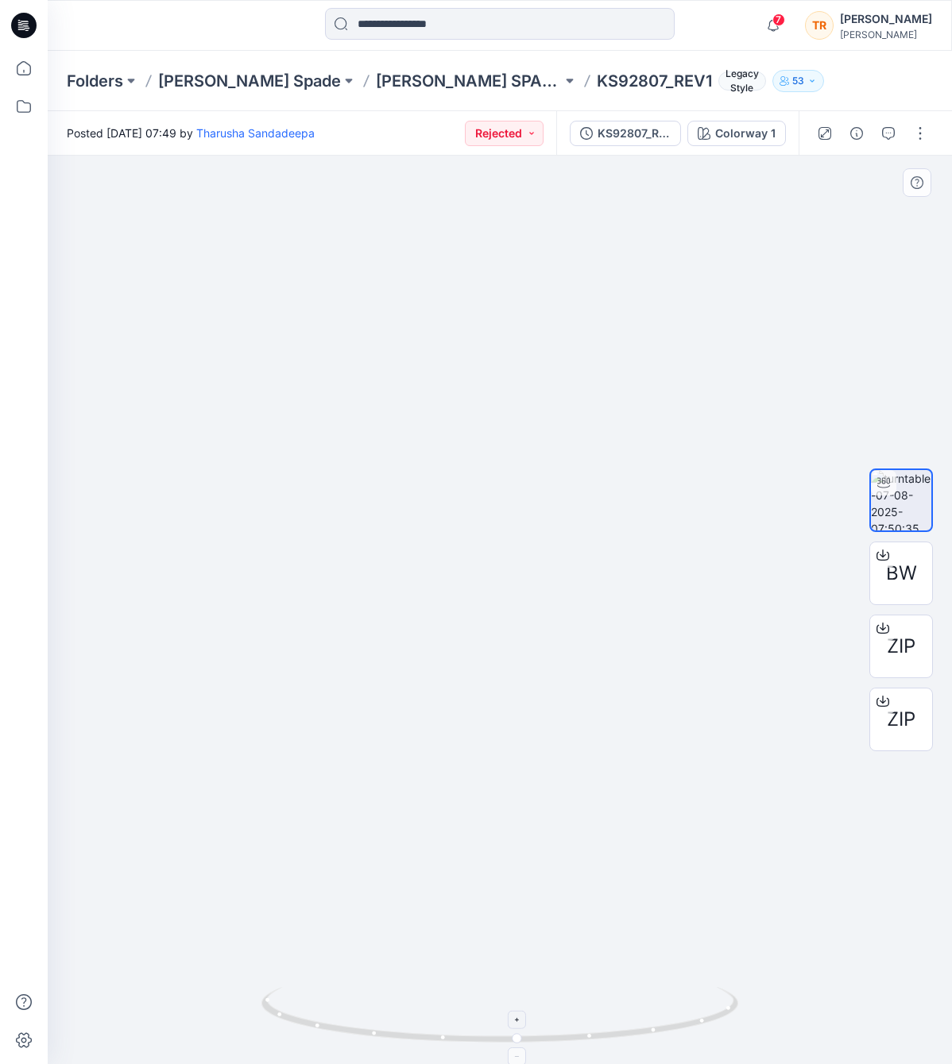
click at [520, 1002] on div at bounding box center [517, 1057] width 18 height 18
